Goal: Complete application form: Complete application form

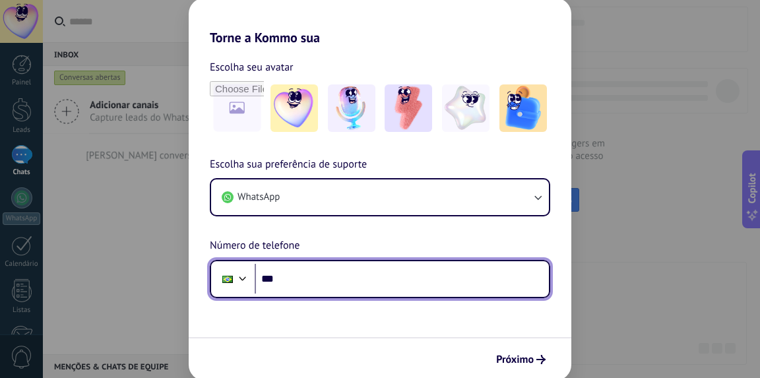
click at [326, 276] on input "***" at bounding box center [402, 279] width 294 height 30
type input "**********"
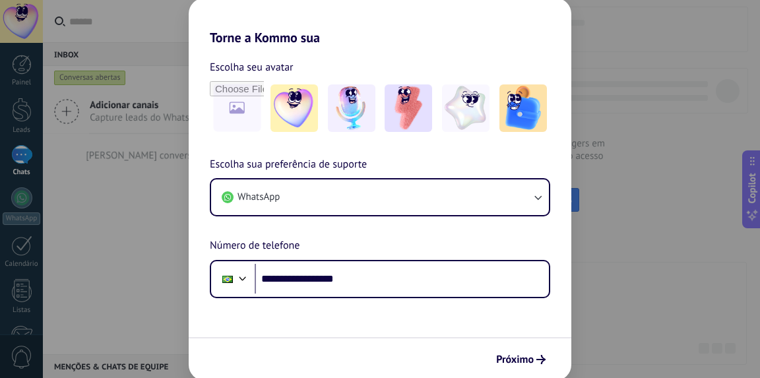
click at [505, 364] on span "Próximo" at bounding box center [515, 359] width 38 height 9
